Goal: Connect with others: Connect with others

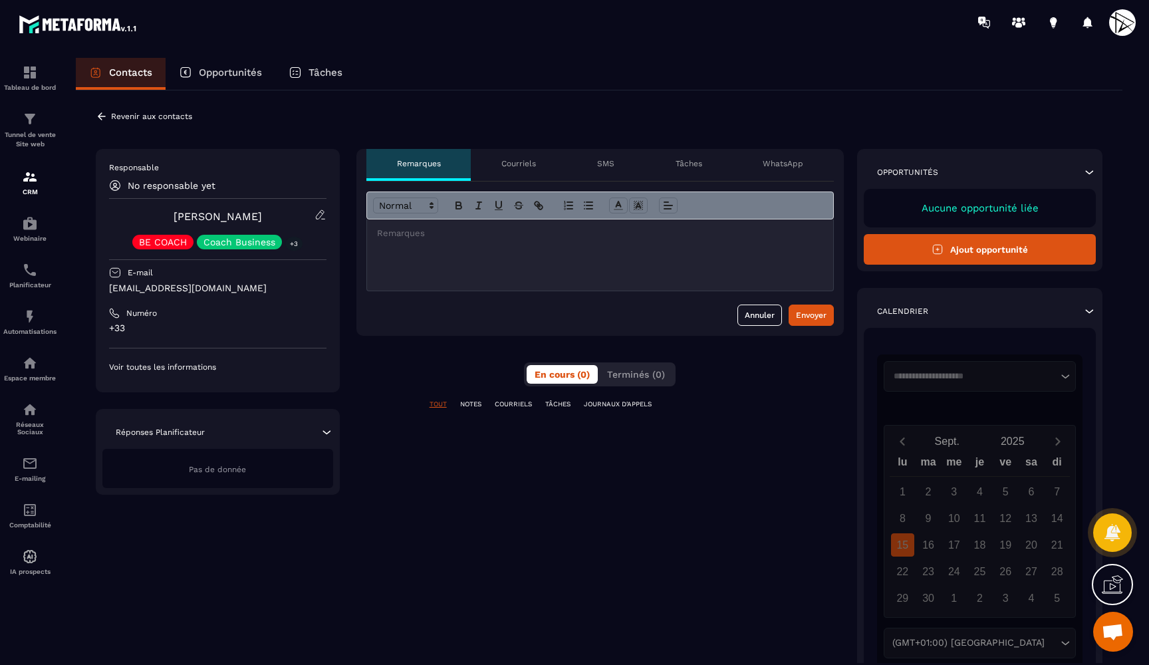
click at [219, 480] on div "Pas de donnée" at bounding box center [217, 468] width 231 height 39
click at [226, 475] on div "Pas de donnée" at bounding box center [217, 468] width 231 height 39
click at [156, 368] on p "Voir toutes les informations" at bounding box center [217, 367] width 217 height 11
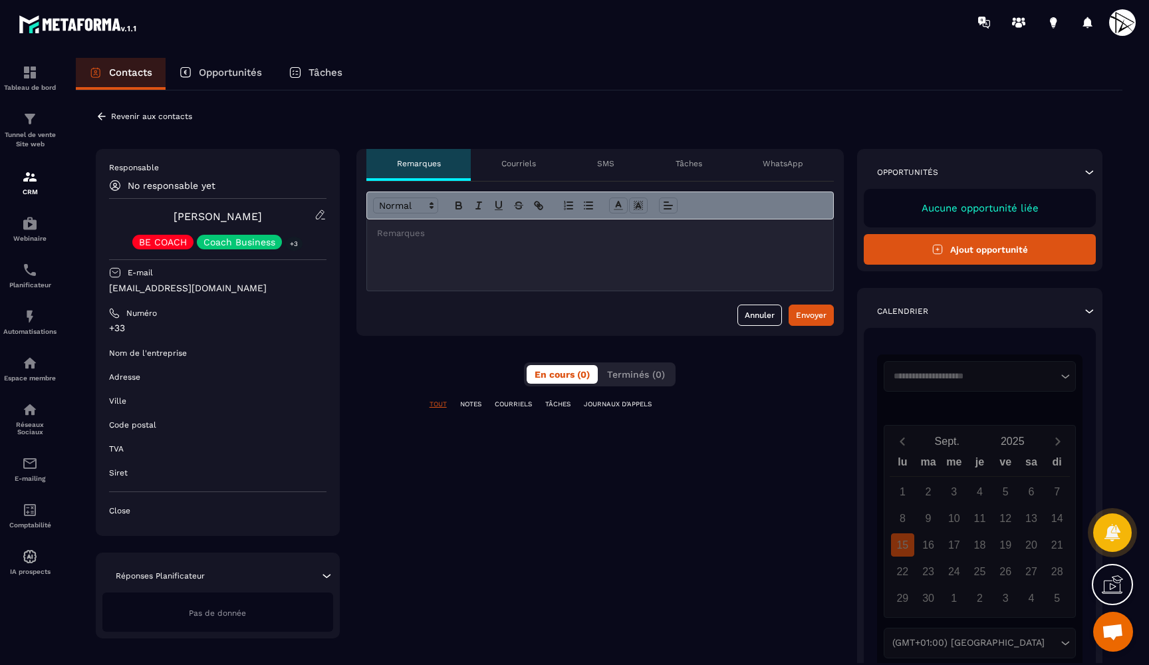
click at [123, 510] on p "Close" at bounding box center [217, 510] width 217 height 11
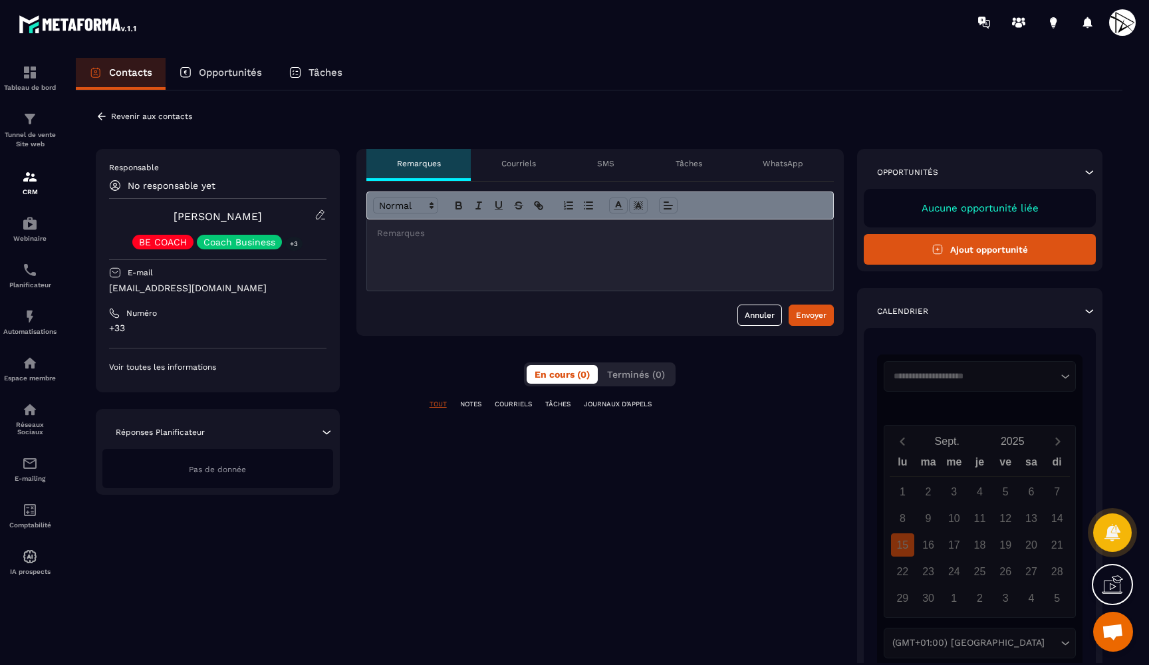
click at [130, 368] on p "Voir toutes les informations" at bounding box center [217, 367] width 217 height 11
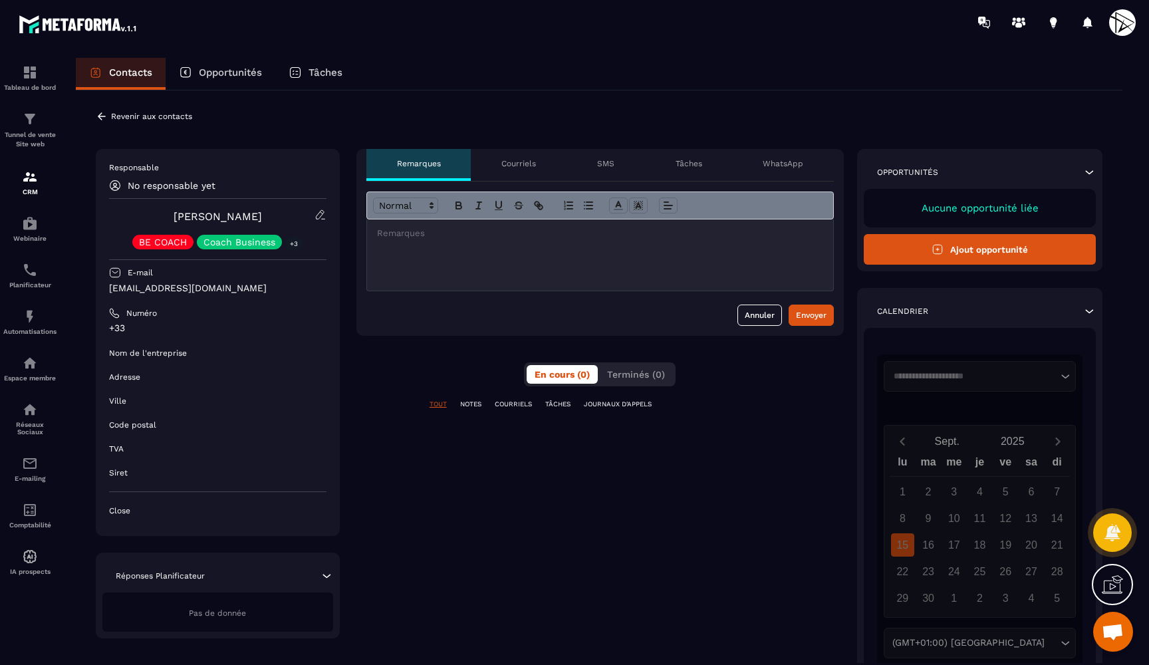
click at [483, 229] on p at bounding box center [600, 233] width 446 height 12
click at [523, 166] on p "Courriels" at bounding box center [518, 163] width 35 height 11
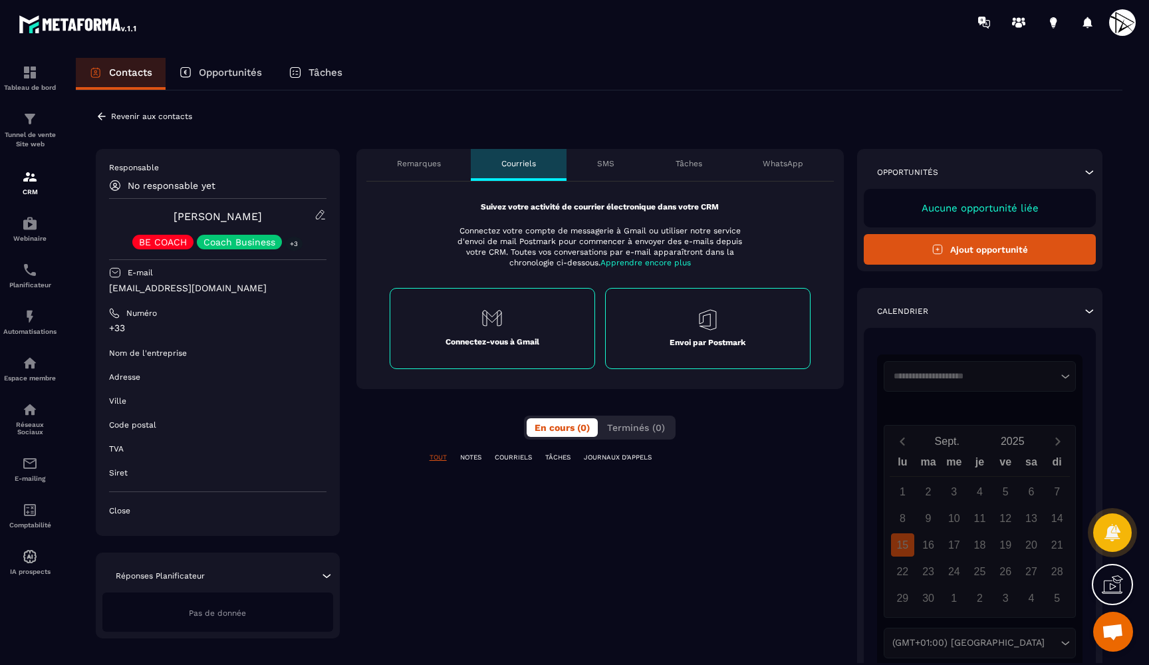
click at [504, 308] on div "Connectez-vous à Gmail" at bounding box center [492, 328] width 205 height 81
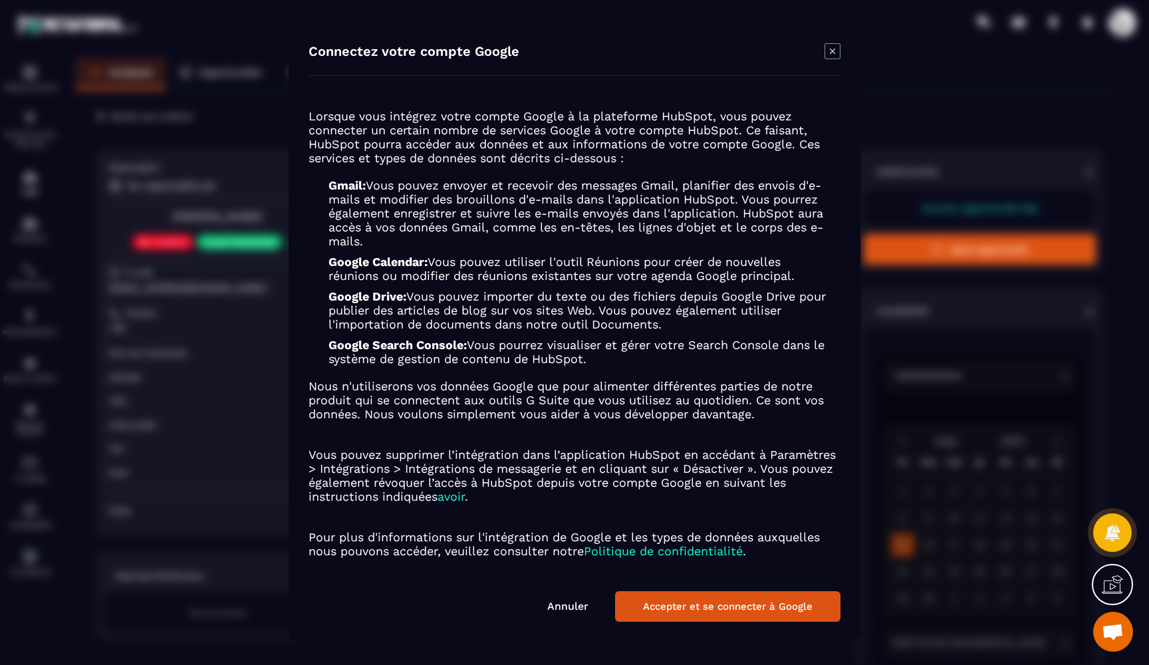
click at [681, 606] on button "Accepter et se connecter à Google" at bounding box center [727, 606] width 225 height 31
click at [715, 606] on button "Accepter et se connecter à Google" at bounding box center [727, 606] width 225 height 31
